Goal: Information Seeking & Learning: Find specific fact

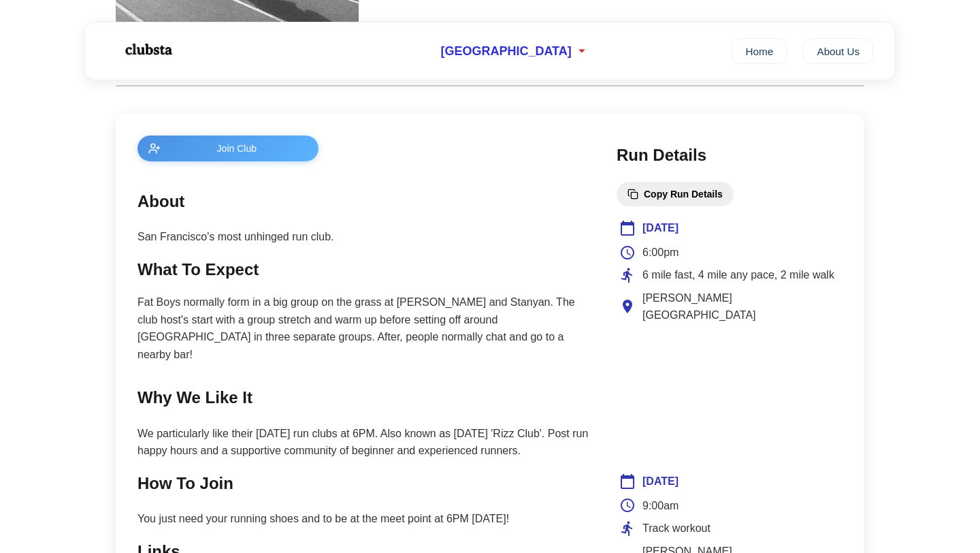
scroll to position [470, 0]
drag, startPoint x: 812, startPoint y: 303, endPoint x: 640, endPoint y: 297, distance: 172.2
click at [640, 297] on div "[PERSON_NAME][GEOGRAPHIC_DATA]" at bounding box center [729, 307] width 220 height 35
copy span "[PERSON_NAME][GEOGRAPHIC_DATA]"
drag, startPoint x: 644, startPoint y: 280, endPoint x: 864, endPoint y: 275, distance: 220.5
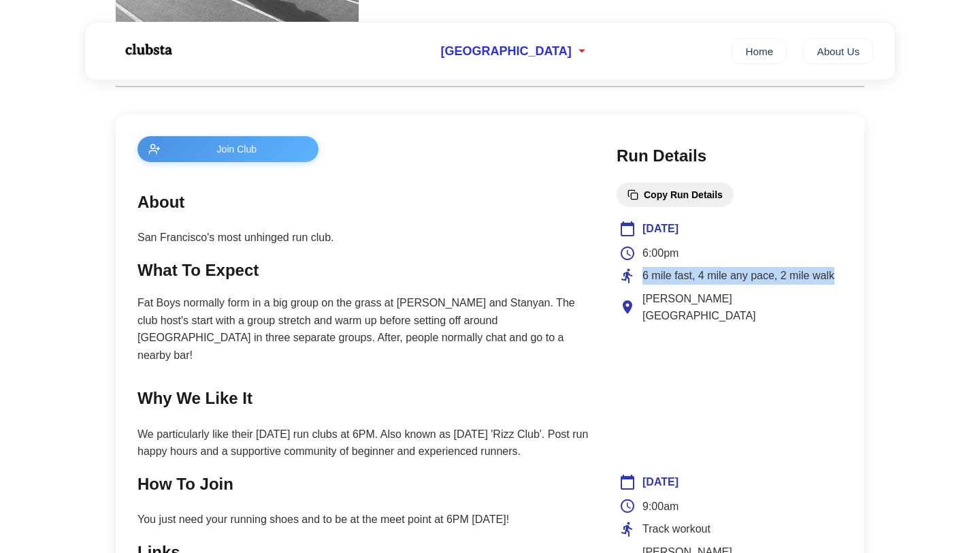
click at [864, 275] on div "← Back Copy Club Link Fat Boys Run Club Presidio, San Francisco Join Club About…" at bounding box center [490, 411] width 776 height 1600
copy span "6 mile fast, 4 mile any pace, 2 mile walk"
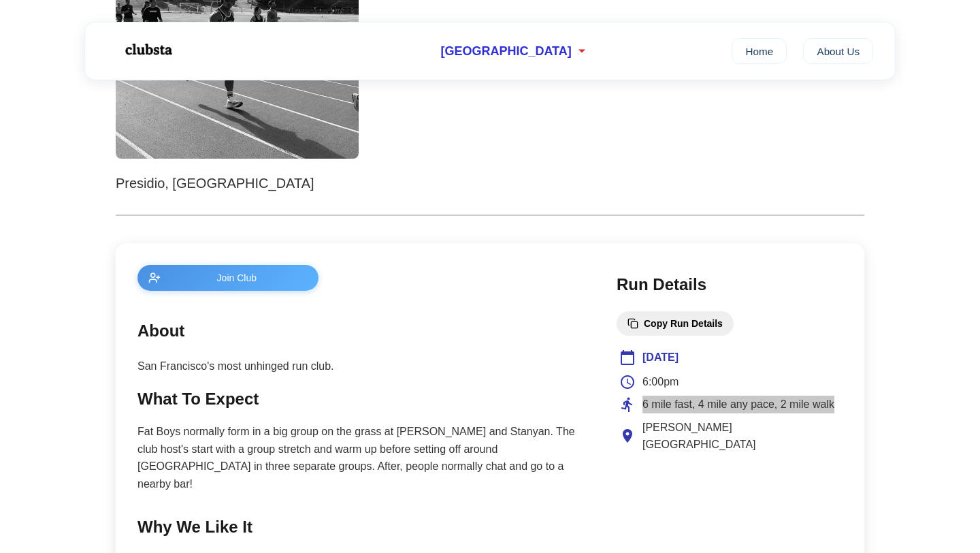
scroll to position [0, 0]
